Goal: Check status: Check status

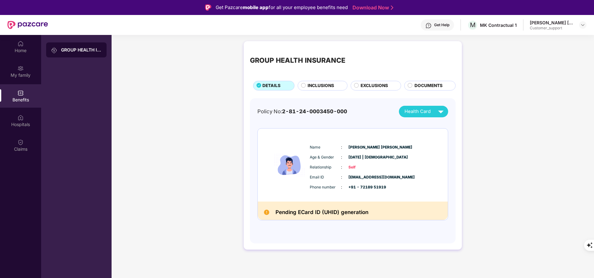
click at [109, 72] on div "GROUP HEALTH INSURANCE" at bounding box center [76, 174] width 70 height 278
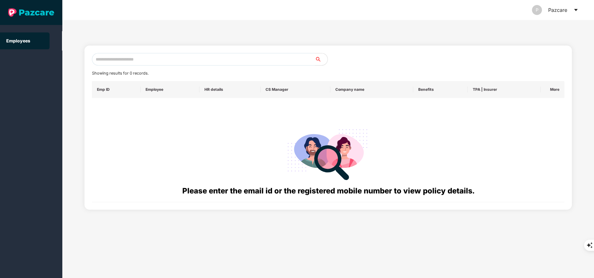
click at [160, 62] on input "text" at bounding box center [203, 59] width 223 height 12
paste input "**********"
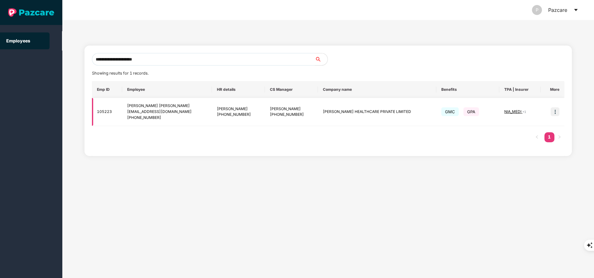
click at [556, 109] on img at bounding box center [555, 111] width 9 height 9
click at [167, 57] on input "**********" at bounding box center [203, 59] width 223 height 12
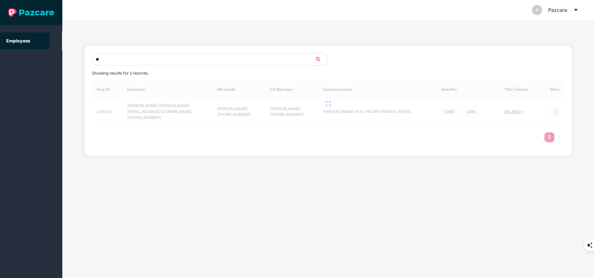
type input "*"
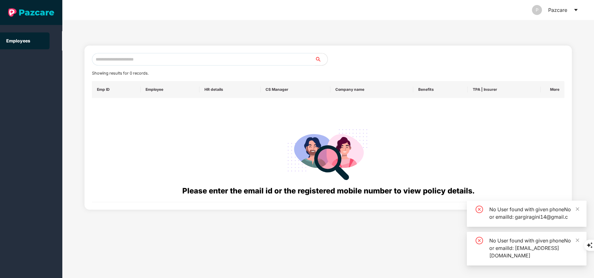
paste input "**********"
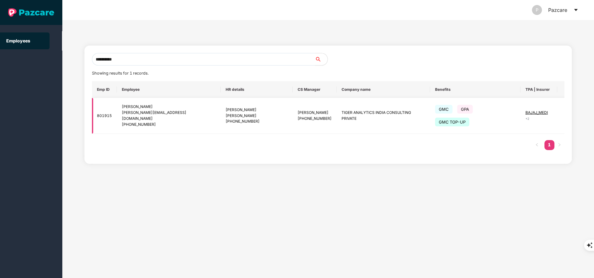
type input "**********"
click at [568, 112] on img at bounding box center [572, 115] width 9 height 9
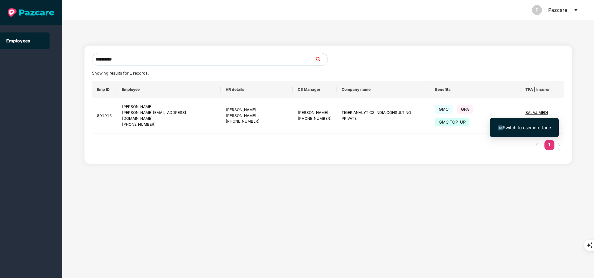
click at [531, 124] on span "Switch to user interface" at bounding box center [524, 127] width 53 height 7
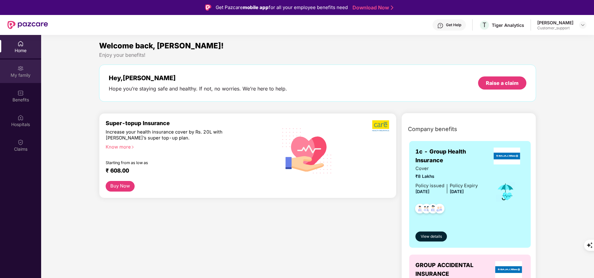
click at [14, 70] on div "My family" at bounding box center [20, 71] width 41 height 23
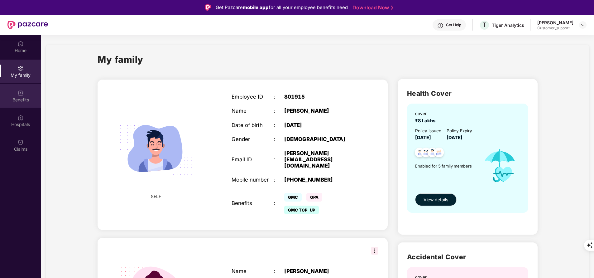
click at [22, 91] on img at bounding box center [20, 93] width 6 height 6
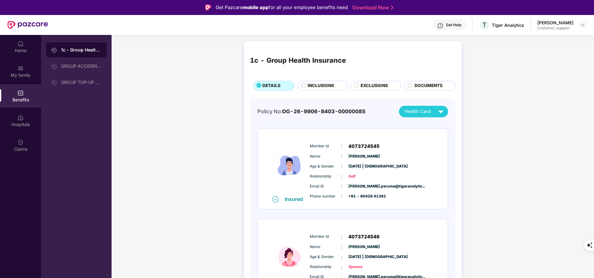
click at [323, 86] on span "INCLUSIONS" at bounding box center [321, 85] width 27 height 7
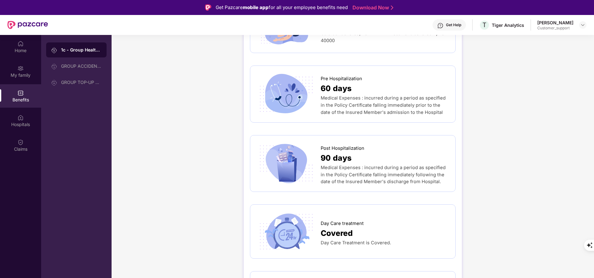
scroll to position [353, 0]
click at [20, 128] on div "Hospitals" at bounding box center [20, 120] width 41 height 23
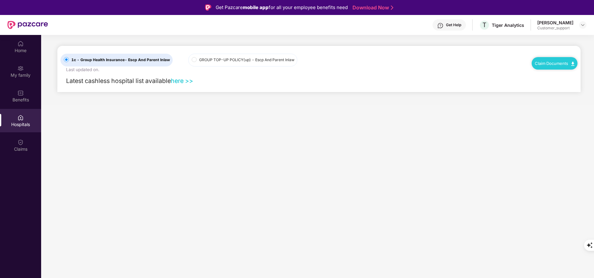
scroll to position [0, 0]
click at [17, 153] on div "Claims" at bounding box center [20, 144] width 41 height 23
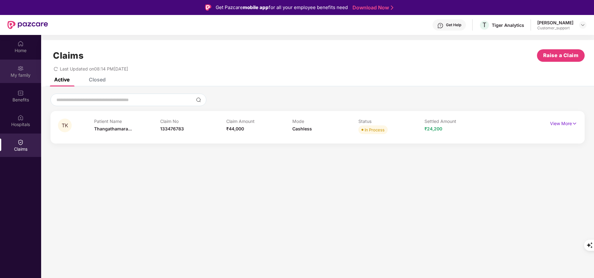
click at [25, 72] on div "My family" at bounding box center [20, 75] width 41 height 6
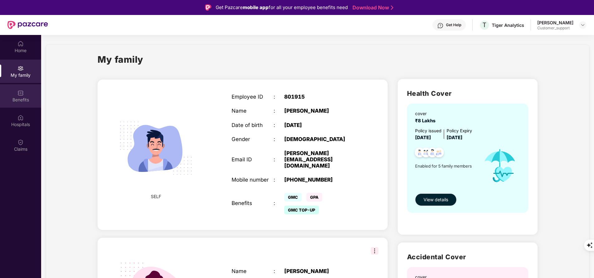
click at [24, 100] on div "Benefits" at bounding box center [20, 100] width 41 height 6
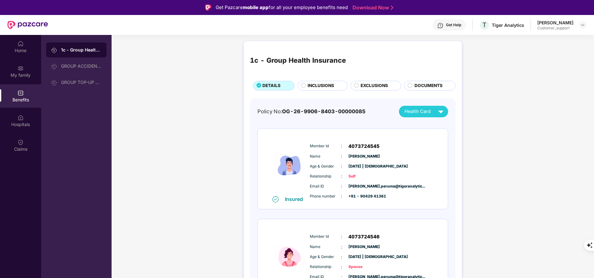
click at [416, 82] on span "DOCUMENTS" at bounding box center [429, 85] width 28 height 7
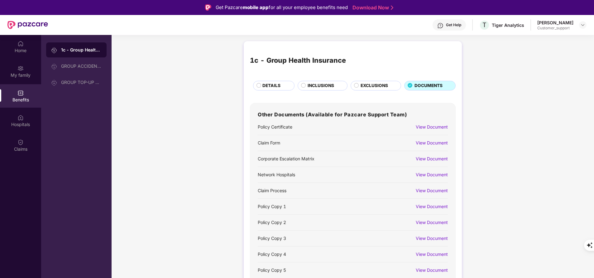
scroll to position [7, 0]
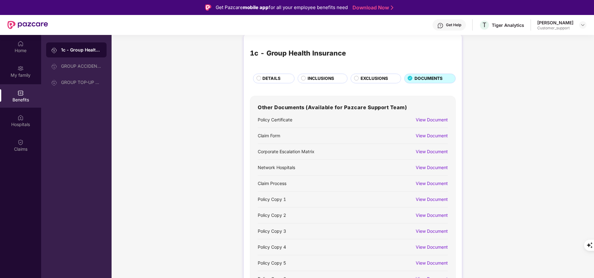
click at [429, 200] on div "View Document" at bounding box center [432, 199] width 32 height 7
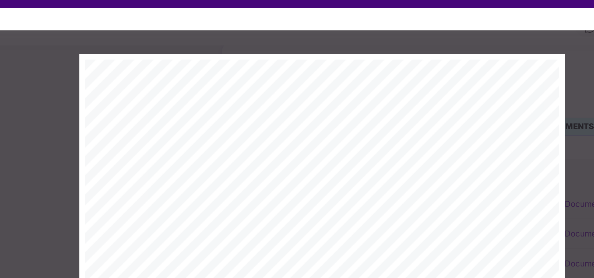
scroll to position [0, 0]
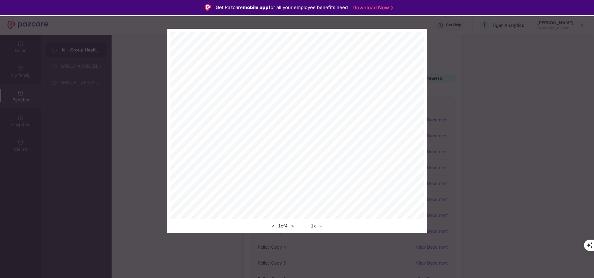
click at [582, 6] on div "Get Pazcare mobile app for all your employee benefits need Download Now" at bounding box center [297, 7] width 594 height 15
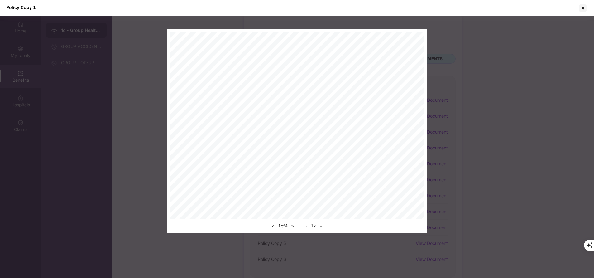
scroll to position [20, 0]
click at [585, 5] on div at bounding box center [583, 8] width 10 height 10
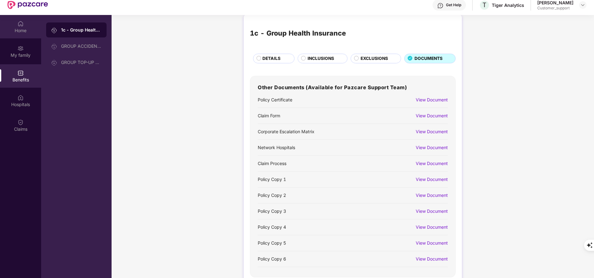
click at [28, 25] on div "Home" at bounding box center [20, 26] width 41 height 23
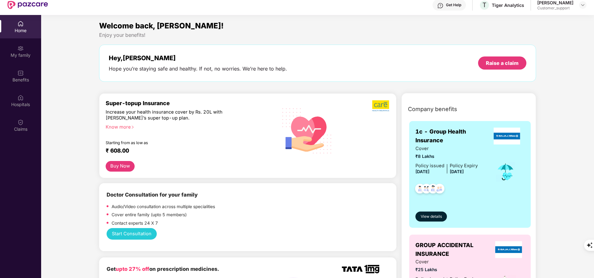
scroll to position [0, 0]
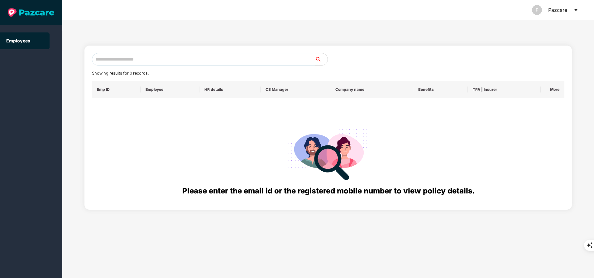
click at [166, 59] on input "text" at bounding box center [203, 59] width 223 height 12
paste input "**********"
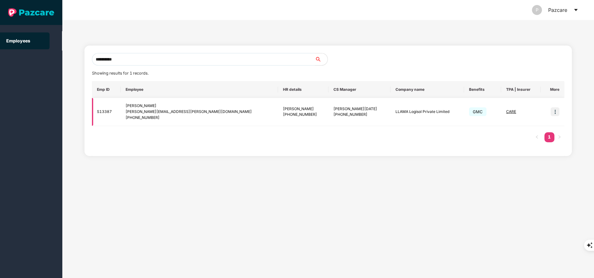
type input "**********"
click at [557, 113] on img at bounding box center [555, 111] width 9 height 9
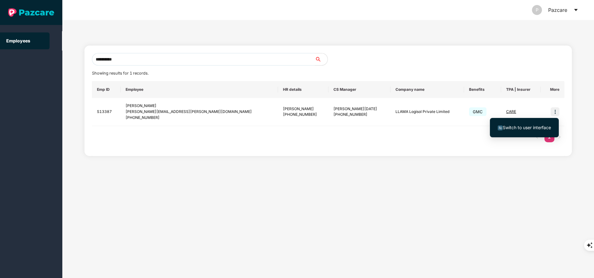
click at [525, 130] on span "Switch to user interface" at bounding box center [527, 127] width 48 height 5
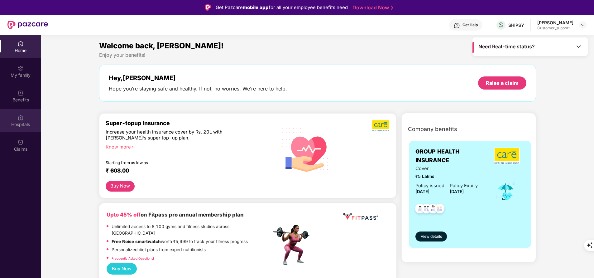
click at [20, 118] on img at bounding box center [20, 117] width 6 height 6
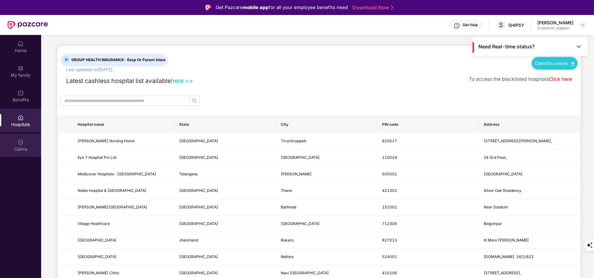
click at [15, 150] on div "Claims" at bounding box center [20, 149] width 41 height 6
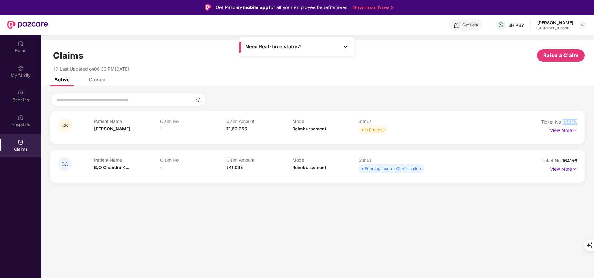
drag, startPoint x: 561, startPoint y: 119, endPoint x: 594, endPoint y: 115, distance: 33.3
click at [594, 115] on div "CK Patient Name [PERSON_NAME]... Claim No - Claim Amount ₹1,63,356 Mode Reimbur…" at bounding box center [317, 138] width 553 height 89
copy span "164147"
click at [382, 237] on section "Claims Raise a Claim Last Updated on 08:33 PM[DATE] Active Closed CK Patient Na…" at bounding box center [317, 174] width 553 height 278
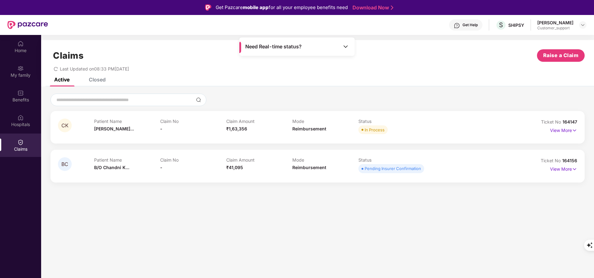
click at [564, 160] on span "164156" at bounding box center [569, 160] width 15 height 5
drag, startPoint x: 562, startPoint y: 160, endPoint x: 596, endPoint y: 157, distance: 35.1
click at [594, 157] on html "Get Pazcare mobile app for all your employee benefits need Download Now Get Hel…" at bounding box center [297, 139] width 594 height 278
copy span "164156"
click at [19, 75] on div "My family" at bounding box center [20, 75] width 41 height 6
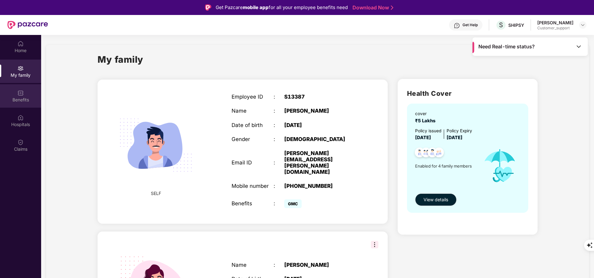
click at [17, 100] on div "Benefits" at bounding box center [20, 100] width 41 height 6
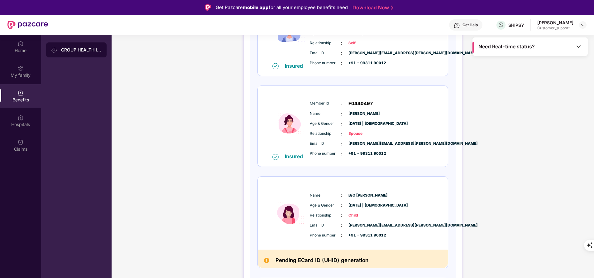
scroll to position [210, 0]
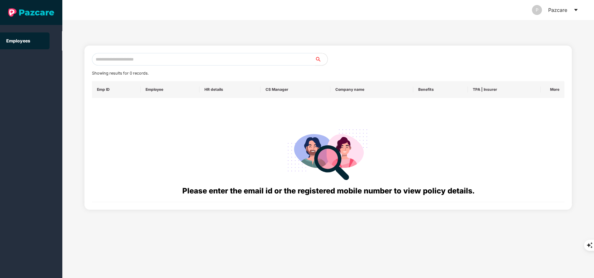
click at [148, 57] on input "text" at bounding box center [203, 59] width 223 height 12
paste input "**********"
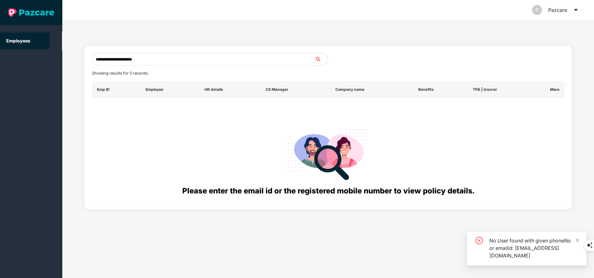
type input "**********"
